Goal: Transaction & Acquisition: Purchase product/service

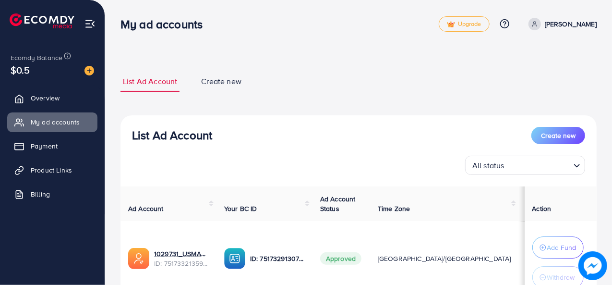
click at [93, 73] on img at bounding box center [90, 71] width 10 height 10
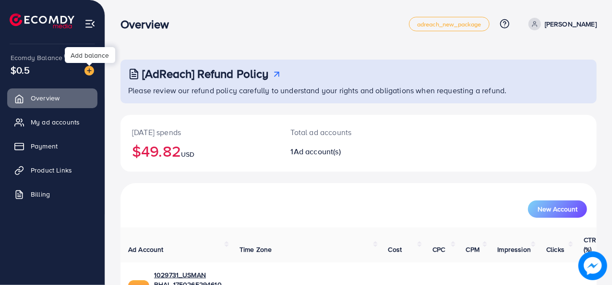
click at [90, 74] on img at bounding box center [90, 71] width 10 height 10
